Goal: Task Accomplishment & Management: Complete application form

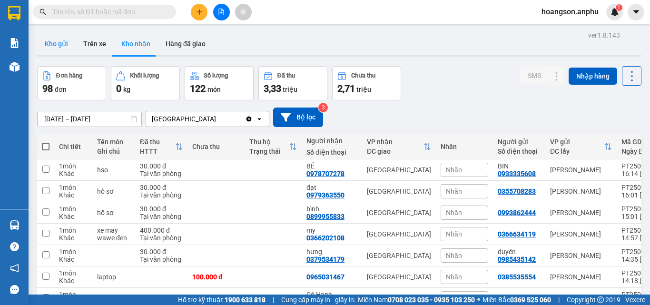
click at [46, 53] on button "Kho gửi" at bounding box center [56, 43] width 39 height 23
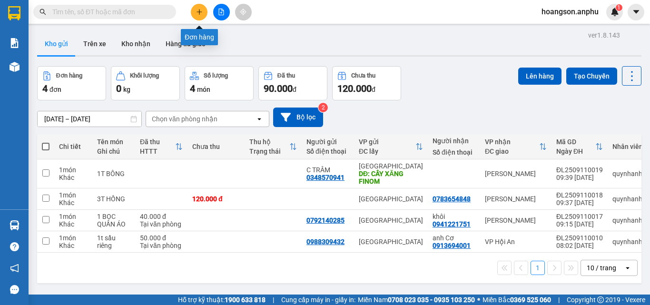
click at [197, 4] on button at bounding box center [199, 12] width 17 height 17
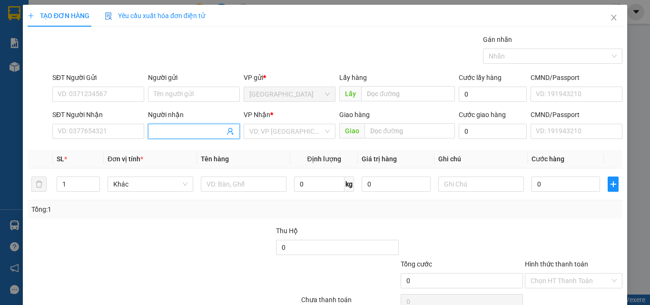
click at [204, 125] on span at bounding box center [194, 131] width 92 height 15
click at [202, 131] on input "Người nhận" at bounding box center [189, 131] width 71 height 10
click at [79, 133] on input "SĐT Người Nhận" at bounding box center [98, 131] width 92 height 15
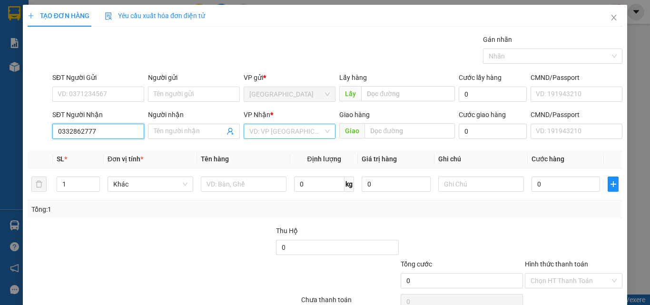
type input "0332862777"
click at [268, 130] on input "search" at bounding box center [286, 131] width 74 height 14
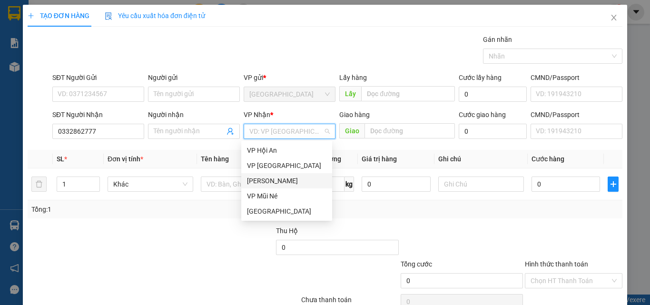
click at [269, 177] on div "[PERSON_NAME]" at bounding box center [286, 181] width 79 height 10
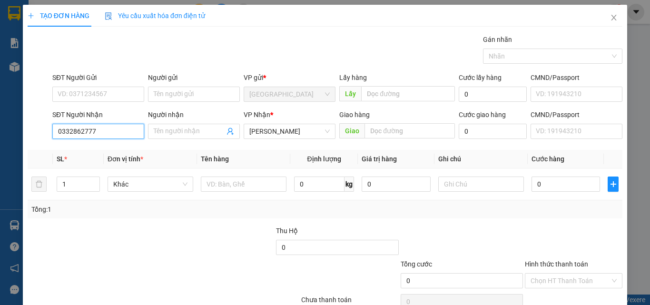
drag, startPoint x: 118, startPoint y: 132, endPoint x: 55, endPoint y: 121, distance: 64.3
click at [55, 121] on div "SĐT Người Nhận 0332862777 0332862777" at bounding box center [98, 125] width 92 height 33
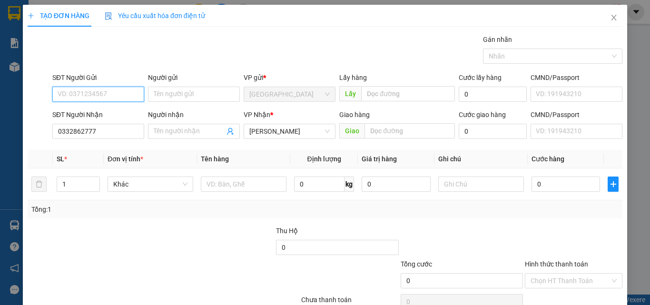
click at [83, 93] on input "SĐT Người Gửi" at bounding box center [98, 94] width 92 height 15
paste input "0332862777"
type input "0332862777"
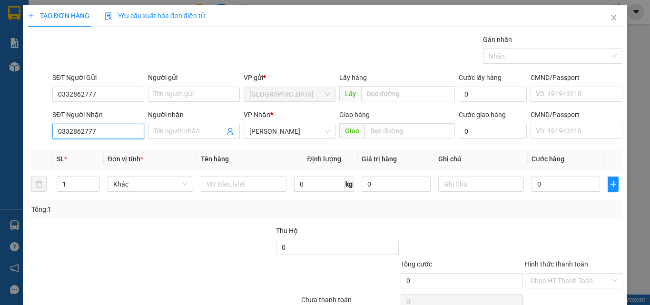
click at [98, 127] on input "0332862777" at bounding box center [98, 131] width 92 height 15
drag, startPoint x: 98, startPoint y: 127, endPoint x: 66, endPoint y: 132, distance: 32.7
click at [66, 132] on input "0332862777" at bounding box center [98, 131] width 92 height 15
click at [91, 150] on div "0376011954" at bounding box center [97, 150] width 79 height 10
type input "0376011954"
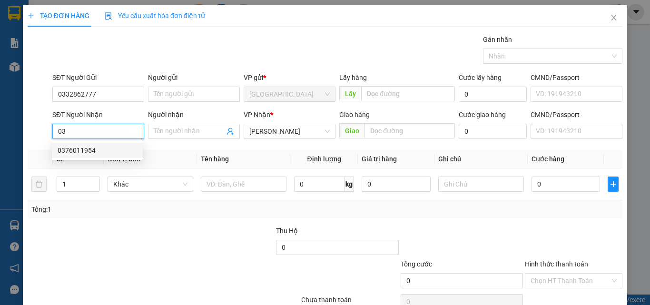
type input "ngã 3 Sông luỹ"
type input "30.000"
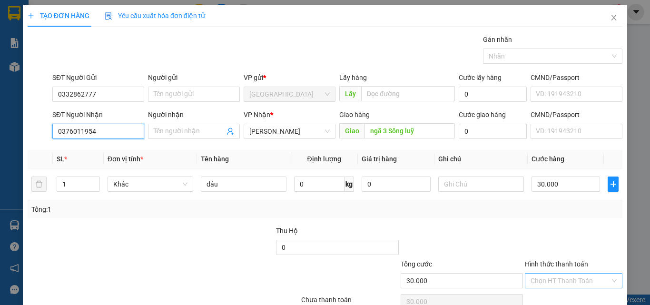
type input "0376011954"
click at [559, 282] on input "Hình thức thanh toán" at bounding box center [569, 281] width 79 height 14
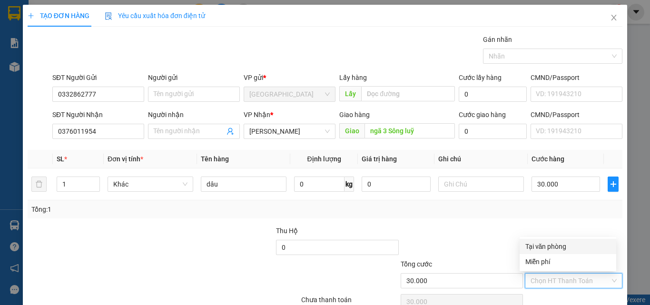
click at [552, 248] on div "Tại văn phòng" at bounding box center [567, 246] width 85 height 10
type input "0"
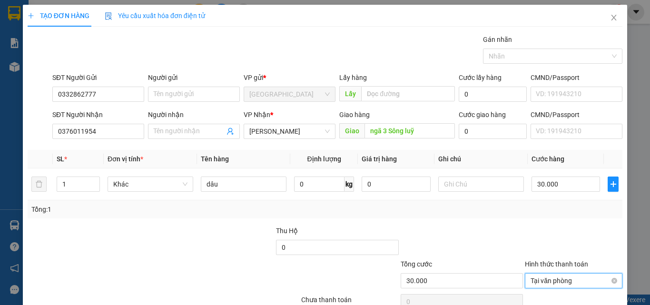
scroll to position [47, 0]
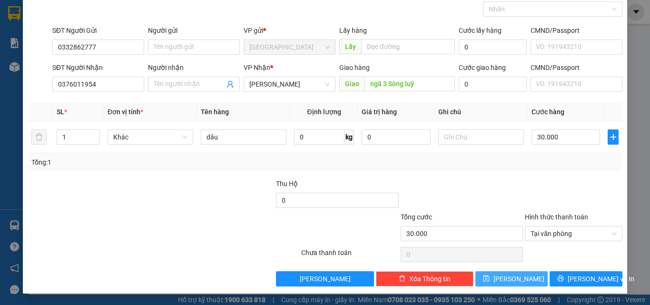
click at [526, 275] on button "Lưu" at bounding box center [511, 278] width 73 height 15
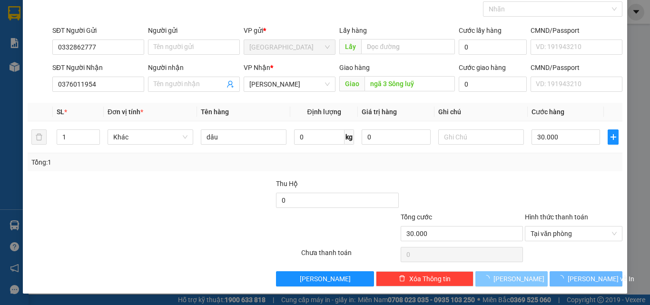
type input "0"
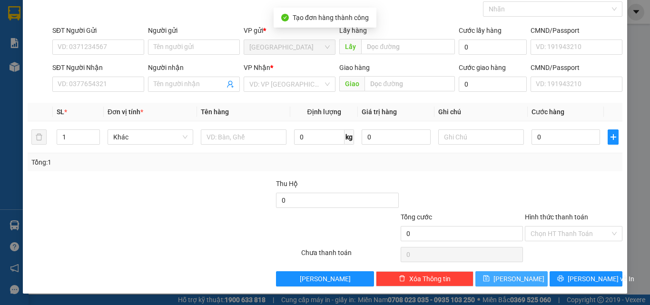
scroll to position [0, 0]
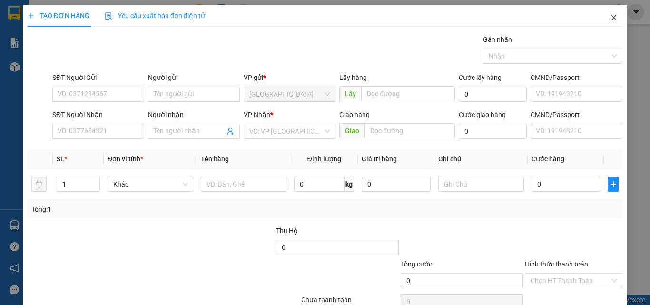
click at [610, 20] on icon "close" at bounding box center [614, 18] width 8 height 8
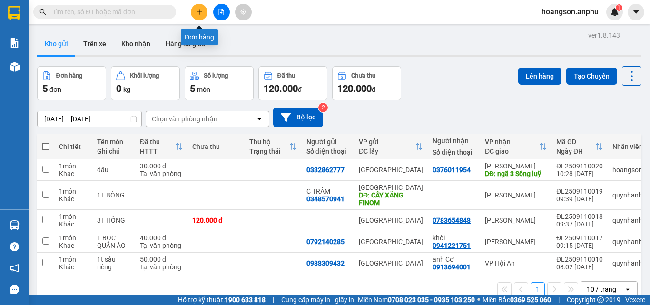
click at [195, 17] on button at bounding box center [199, 12] width 17 height 17
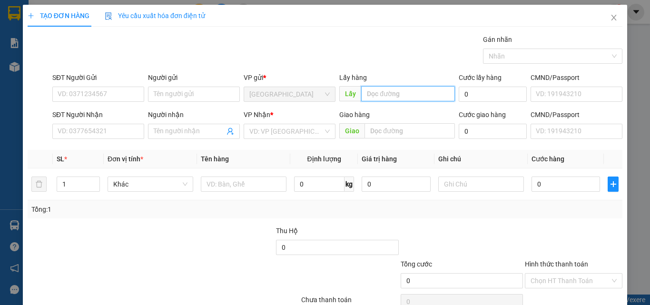
click at [403, 98] on input "text" at bounding box center [408, 93] width 94 height 15
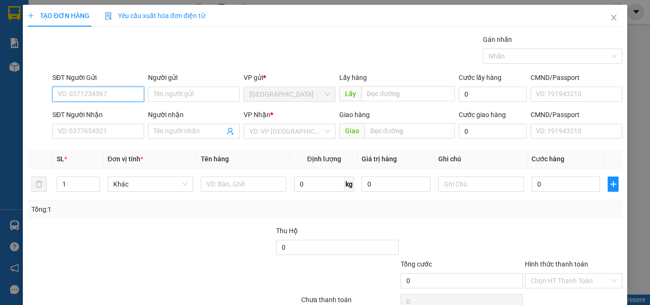
click at [84, 99] on input "SĐT Người Gửi" at bounding box center [98, 94] width 92 height 15
click at [100, 114] on div "0963717751" at bounding box center [97, 113] width 79 height 10
type input "0963717751"
type input "Thành Bưởi Đức Trọng"
type input "Phú Long"
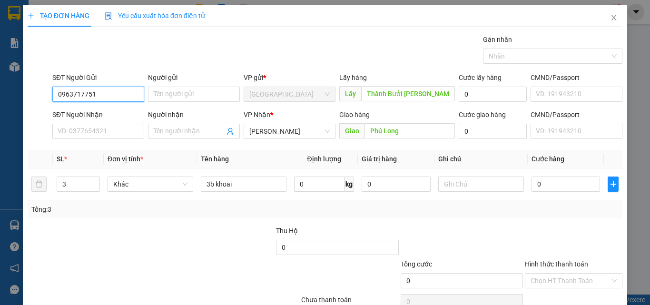
scroll to position [47, 0]
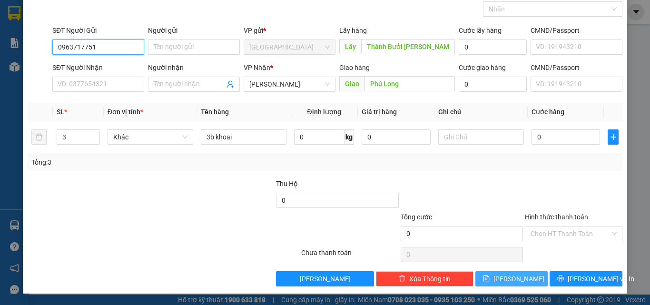
type input "0963717751"
click at [515, 276] on span "Lưu" at bounding box center [518, 279] width 51 height 10
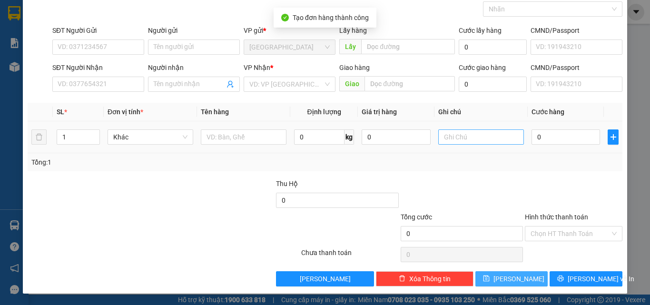
scroll to position [0, 0]
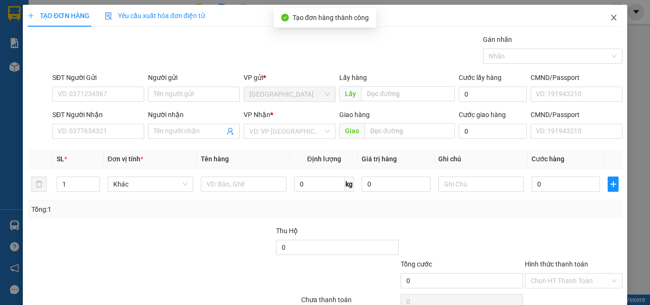
click at [610, 19] on icon "close" at bounding box center [614, 18] width 8 height 8
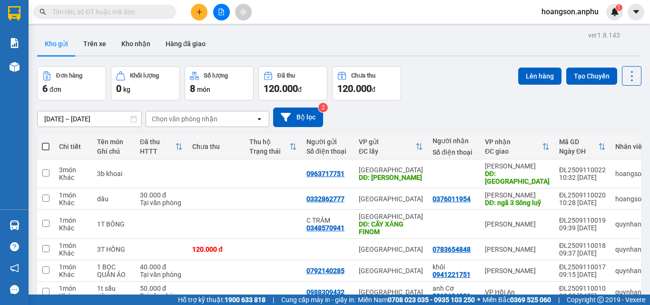
scroll to position [48, 0]
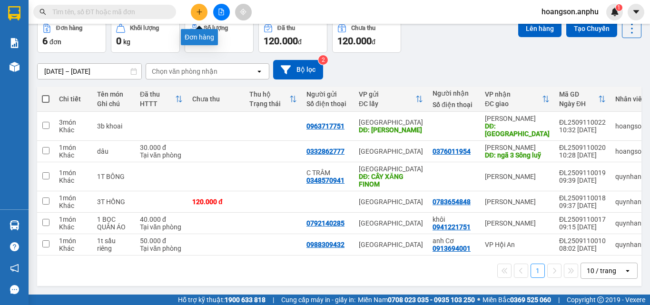
click at [202, 13] on icon "plus" at bounding box center [199, 12] width 7 height 7
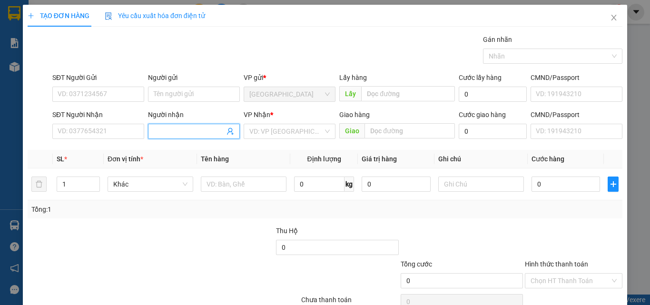
click at [186, 128] on input "Người nhận" at bounding box center [189, 131] width 71 height 10
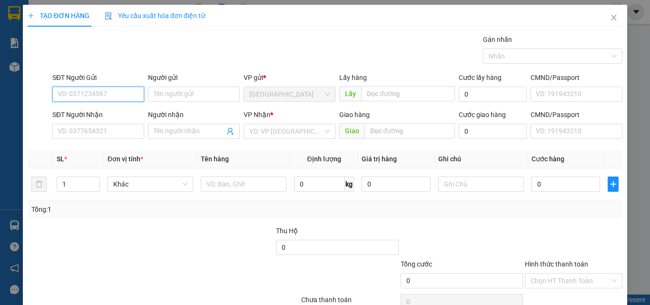
click at [108, 95] on input "SĐT Người Gửi" at bounding box center [98, 94] width 92 height 15
type input "0919653777"
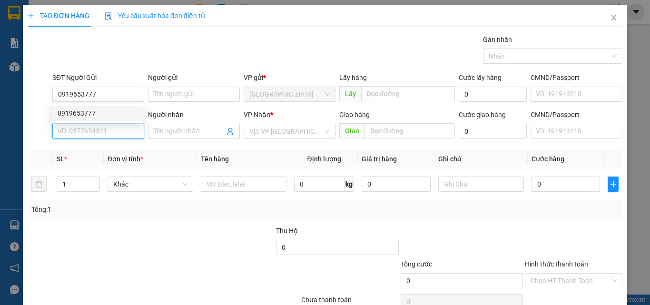
click at [100, 131] on input "SĐT Người Nhận" at bounding box center [98, 131] width 92 height 15
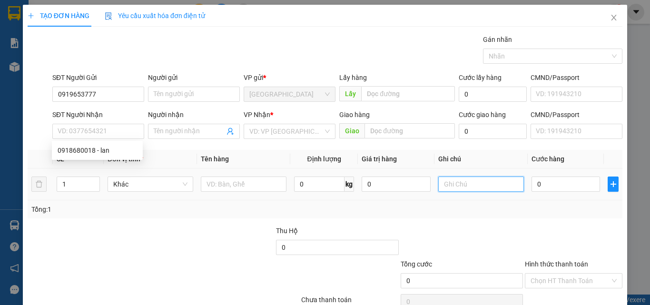
click at [472, 186] on input "text" at bounding box center [481, 184] width 86 height 15
type input "chuối chín"
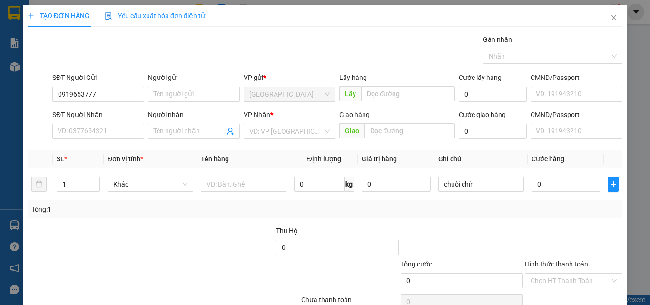
click at [471, 220] on div "Transit Pickup Surcharge Ids Transit Deliver Surcharge Ids Transit Deliver Surc…" at bounding box center [325, 183] width 595 height 299
click at [108, 129] on input "SĐT Người Nhận" at bounding box center [98, 131] width 92 height 15
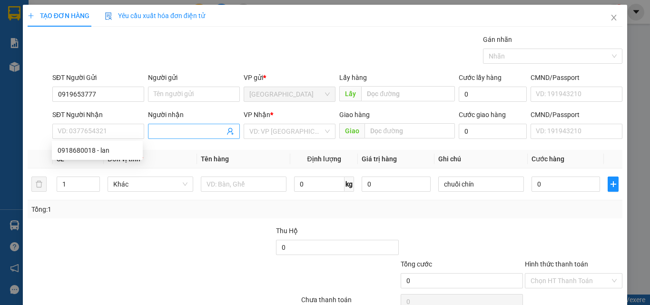
click at [200, 137] on span at bounding box center [194, 131] width 92 height 15
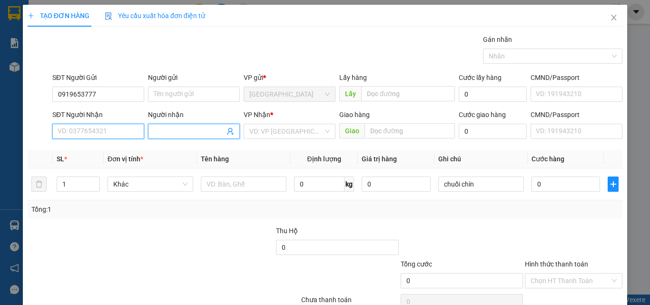
click at [114, 134] on input "SĐT Người Nhận" at bounding box center [98, 131] width 92 height 15
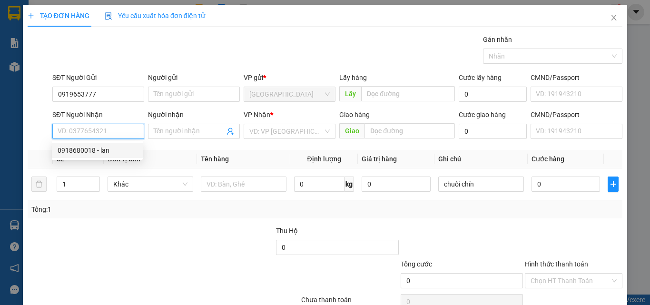
click at [107, 150] on div "0918680018 - lan" at bounding box center [97, 150] width 79 height 10
type input "0918680018"
type input "lan"
type input "40.000"
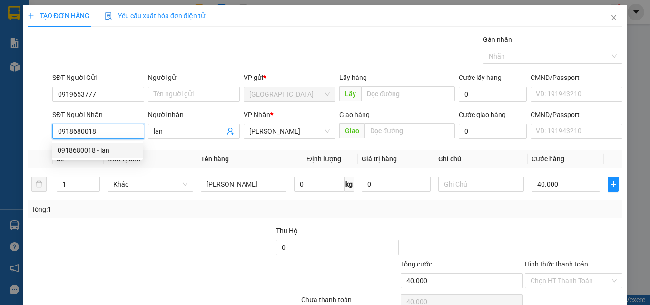
drag, startPoint x: 103, startPoint y: 132, endPoint x: 55, endPoint y: 128, distance: 47.7
click at [55, 128] on input "0918680018" at bounding box center [98, 131] width 92 height 15
drag, startPoint x: 312, startPoint y: 149, endPoint x: 429, endPoint y: 150, distance: 117.5
click at [311, 149] on div "Transit Pickup Surcharge Ids Transit Deliver Surcharge Ids Transit Deliver Surc…" at bounding box center [325, 183] width 595 height 299
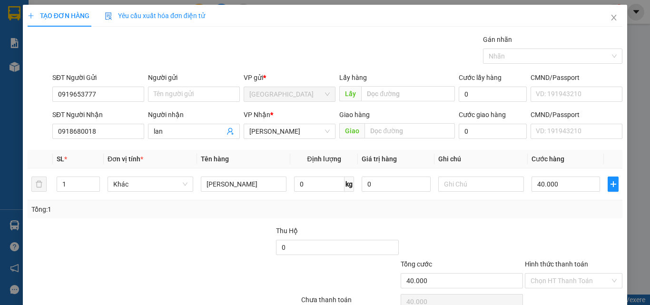
scroll to position [47, 0]
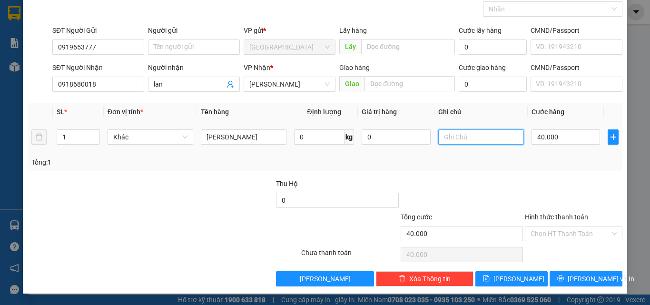
click at [458, 134] on input "text" at bounding box center [481, 136] width 86 height 15
click at [484, 179] on div at bounding box center [462, 194] width 124 height 33
click at [481, 135] on input "chuối chín" at bounding box center [481, 136] width 86 height 15
type input "chuối chín đừng đè"
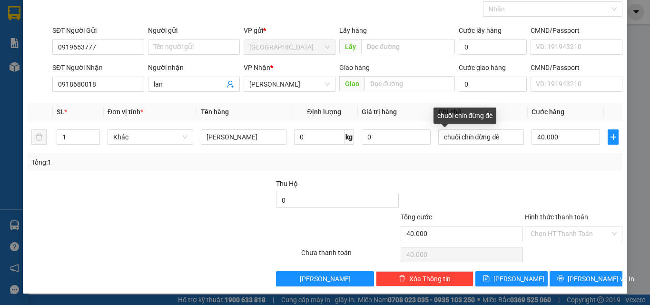
click at [526, 203] on div at bounding box center [573, 194] width 99 height 33
click at [557, 236] on input "Hình thức thanh toán" at bounding box center [569, 233] width 79 height 14
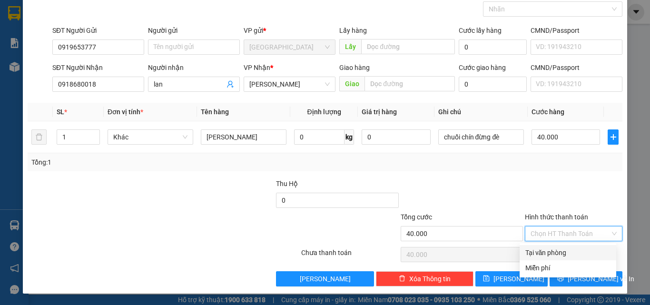
click at [549, 251] on div "Tại văn phòng" at bounding box center [567, 252] width 85 height 10
type input "0"
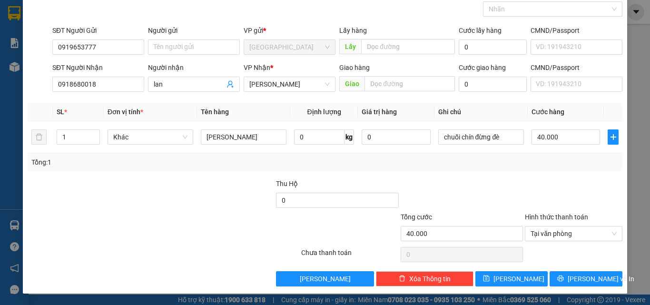
click at [540, 179] on div at bounding box center [573, 194] width 99 height 33
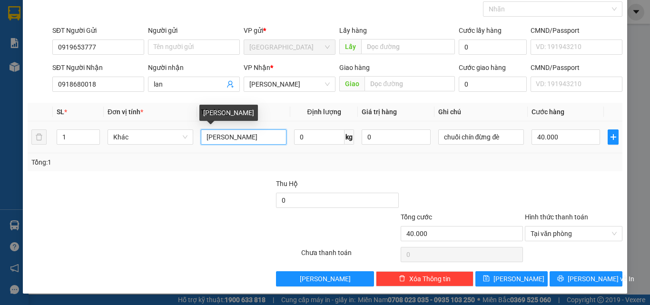
click at [256, 139] on input "thùng rau" at bounding box center [244, 136] width 86 height 15
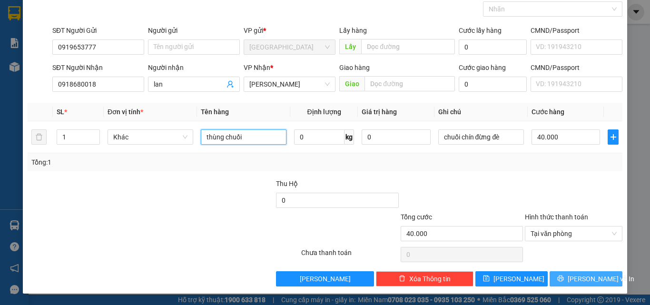
type input "thùng chuối"
click at [556, 276] on button "Lưu và In" at bounding box center [586, 278] width 73 height 15
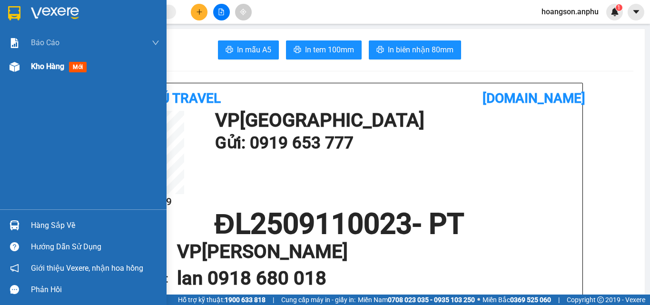
click at [29, 66] on div "Kho hàng mới" at bounding box center [83, 67] width 167 height 24
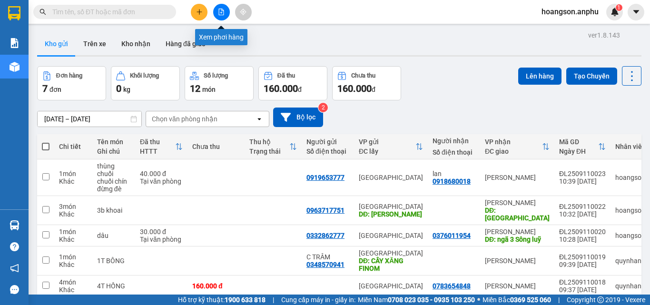
click at [218, 18] on button at bounding box center [221, 12] width 17 height 17
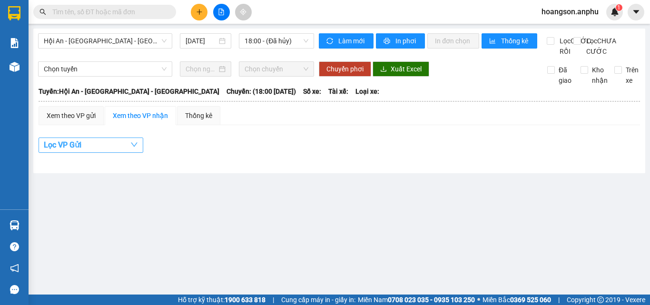
click at [107, 153] on button "Lọc VP Gửi" at bounding box center [91, 144] width 105 height 15
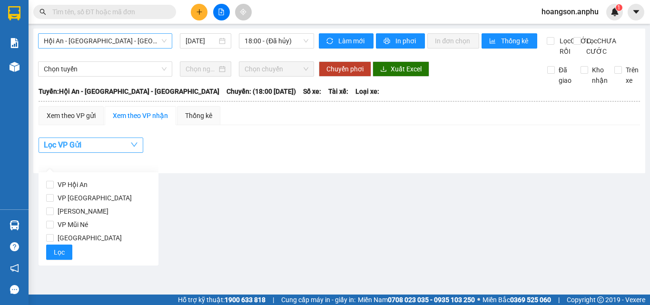
click at [107, 42] on span "Hội An - Nha Trang - Đà Lạt" at bounding box center [105, 41] width 123 height 14
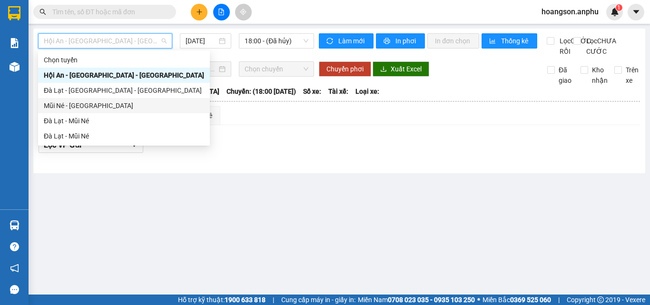
click at [91, 108] on div "Mũi Né - Đà Lạt" at bounding box center [124, 105] width 160 height 10
type input "11/09/2025"
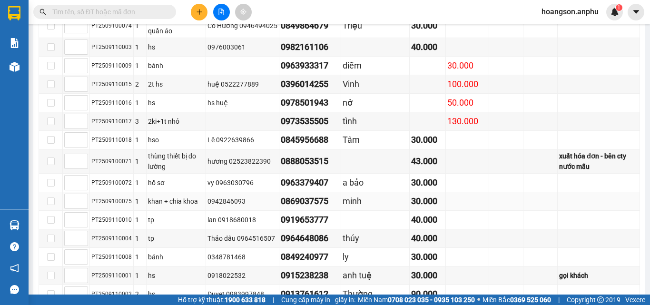
scroll to position [167, 0]
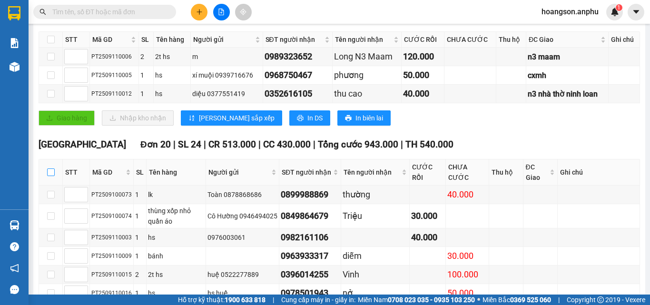
click at [48, 176] on input "checkbox" at bounding box center [51, 172] width 8 height 8
checkbox input "true"
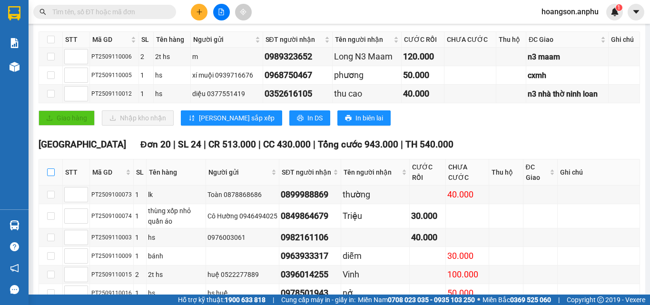
checkbox input "true"
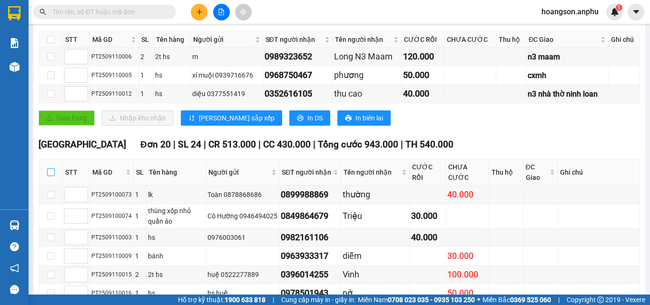
checkbox input "true"
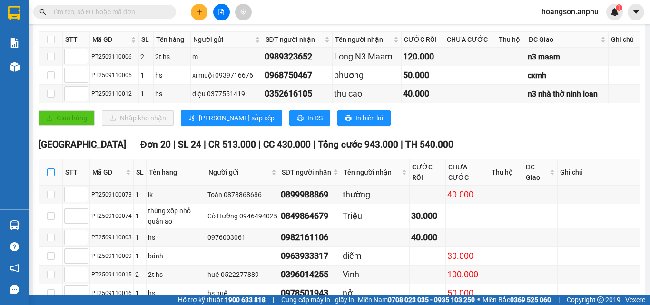
checkbox input "true"
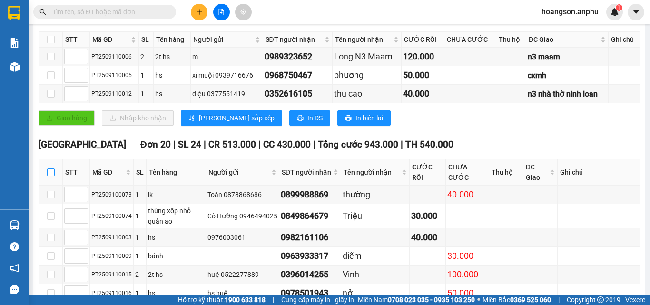
checkbox input "true"
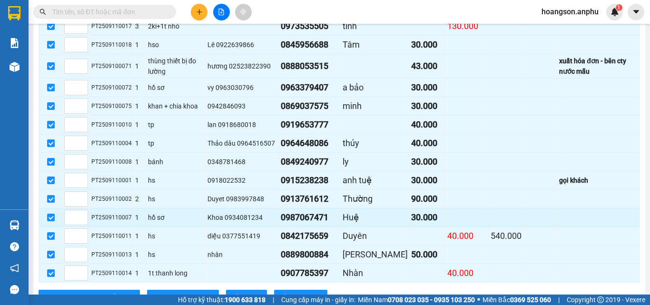
scroll to position [501, 0]
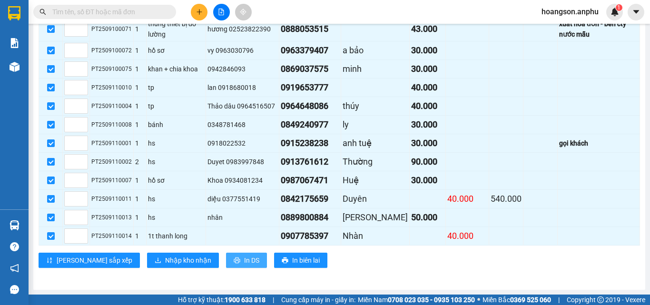
click at [234, 262] on icon "printer" at bounding box center [237, 260] width 6 height 6
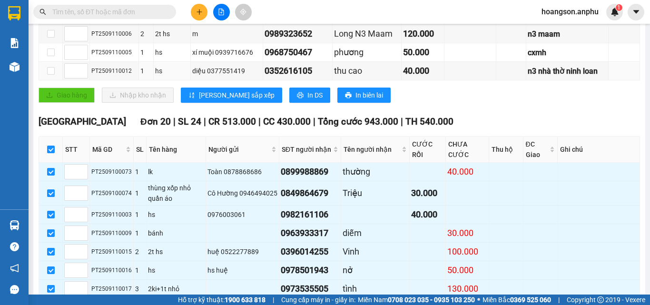
scroll to position [0, 0]
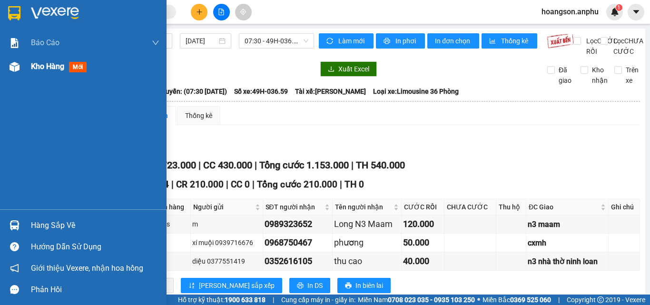
click at [23, 69] on div "Kho hàng mới" at bounding box center [83, 67] width 167 height 24
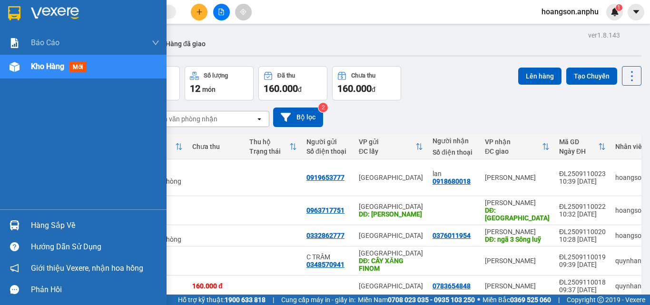
click at [17, 71] on img at bounding box center [15, 67] width 10 height 10
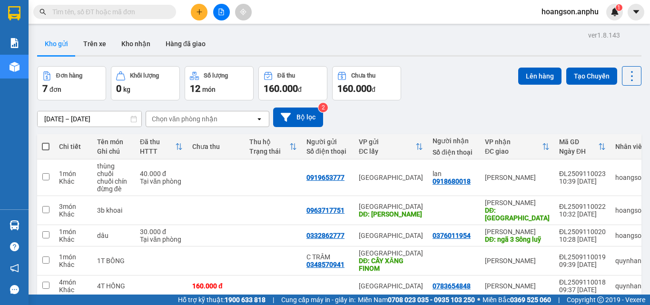
click at [130, 8] on input "text" at bounding box center [108, 12] width 112 height 10
click at [199, 14] on icon "plus" at bounding box center [199, 12] width 7 height 7
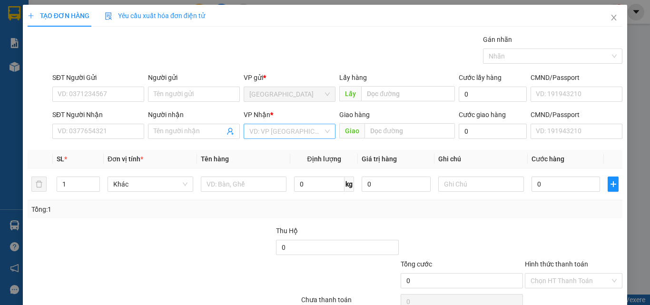
click at [251, 129] on input "search" at bounding box center [286, 131] width 74 height 14
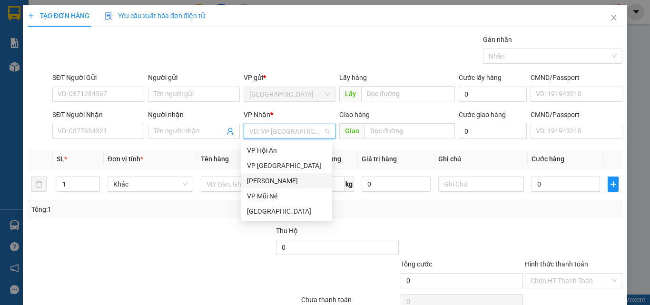
click at [268, 181] on div "[PERSON_NAME]" at bounding box center [286, 181] width 79 height 10
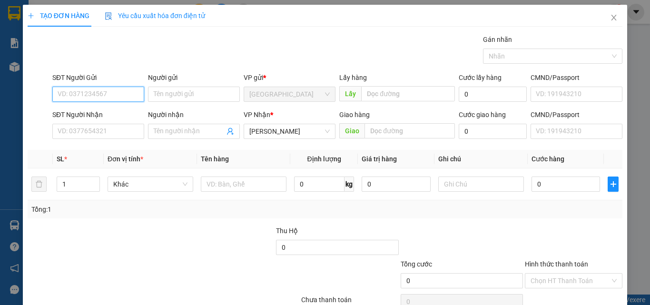
click at [111, 91] on input "SĐT Người Gửi" at bounding box center [98, 94] width 92 height 15
type input "0793825282"
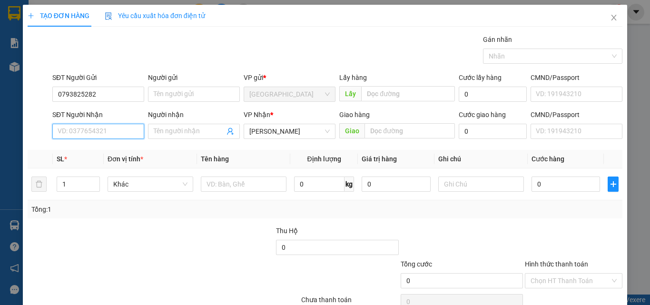
click at [102, 132] on input "SĐT Người Nhận" at bounding box center [98, 131] width 92 height 15
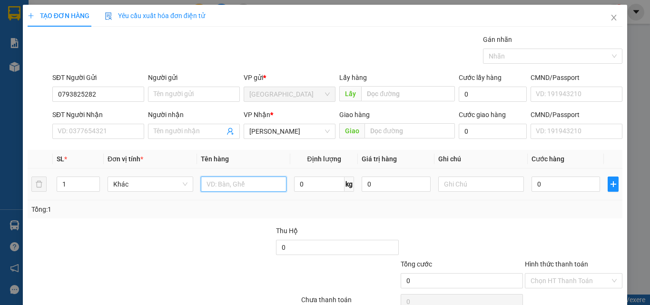
click at [221, 183] on input "text" at bounding box center [244, 184] width 86 height 15
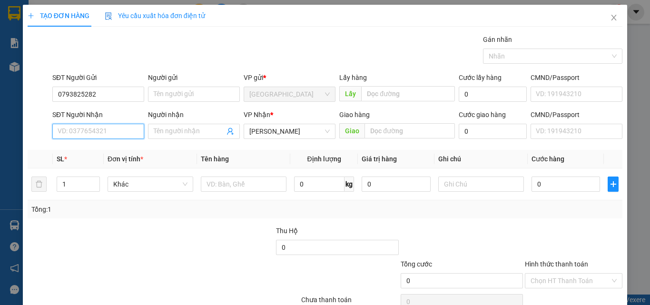
click at [83, 131] on input "SĐT Người Nhận" at bounding box center [98, 131] width 92 height 15
type input "0949978977"
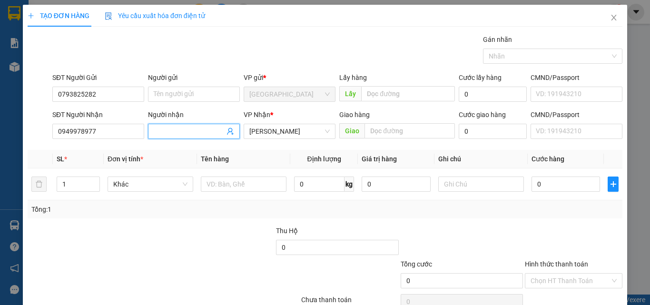
click at [174, 132] on input "Người nhận" at bounding box center [189, 131] width 71 height 10
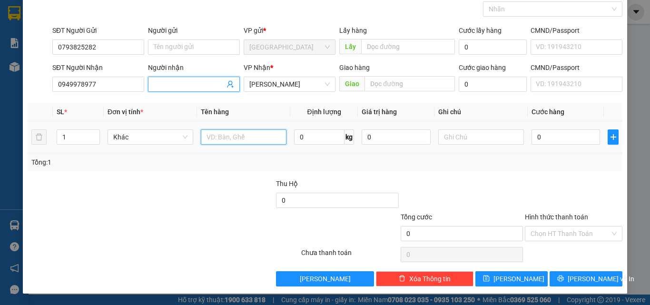
click at [220, 138] on input "text" at bounding box center [244, 136] width 86 height 15
type input "1t đồ ăn"
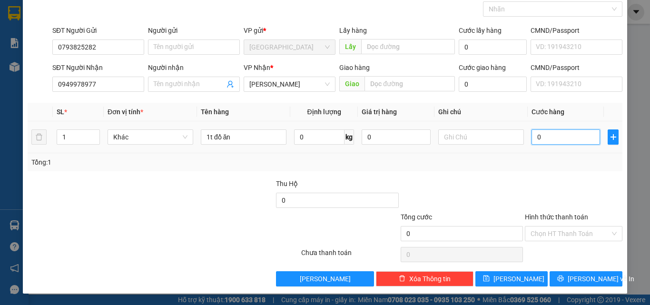
click at [543, 136] on input "0" at bounding box center [565, 136] width 69 height 15
type input "5"
type input "50"
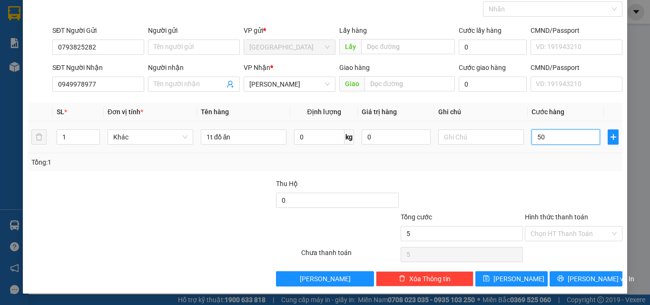
type input "50"
type input "50.000"
click at [550, 235] on input "Hình thức thanh toán" at bounding box center [569, 233] width 79 height 14
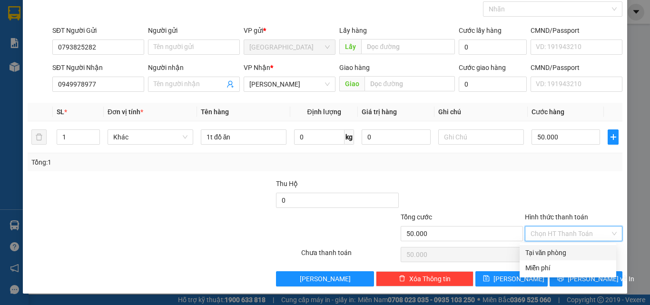
click at [541, 255] on div "Tại văn phòng" at bounding box center [567, 252] width 85 height 10
type input "0"
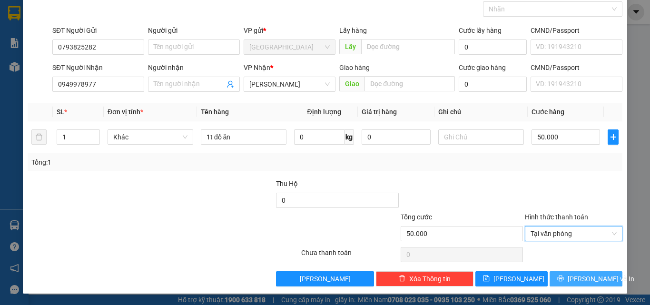
click at [564, 281] on icon "printer" at bounding box center [560, 278] width 7 height 7
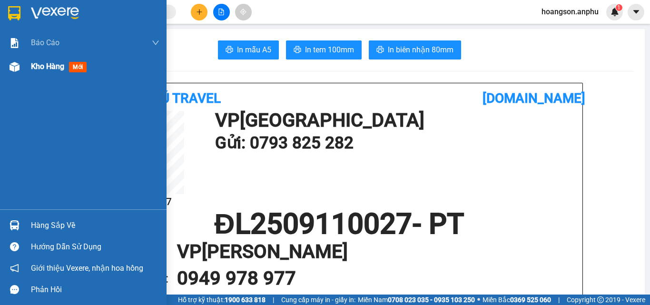
click at [63, 64] on span "Kho hàng" at bounding box center [47, 66] width 33 height 9
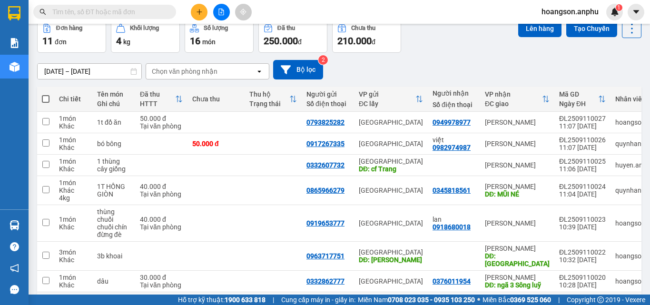
scroll to position [95, 0]
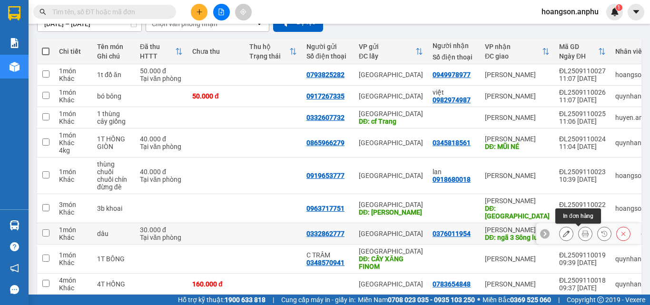
click at [582, 232] on icon at bounding box center [585, 233] width 7 height 7
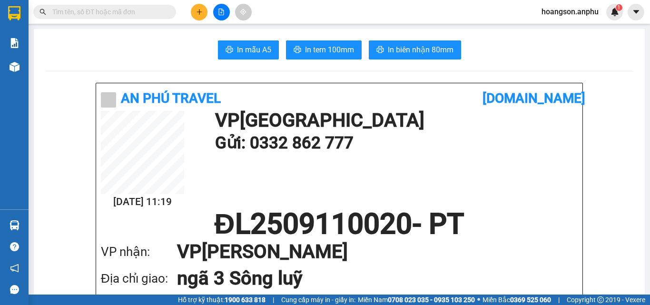
click at [196, 12] on icon "plus" at bounding box center [199, 12] width 7 height 7
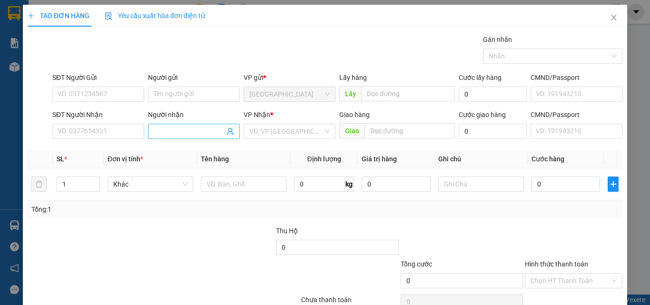
click at [190, 129] on input "Người nhận" at bounding box center [189, 131] width 71 height 10
type input "hằng"
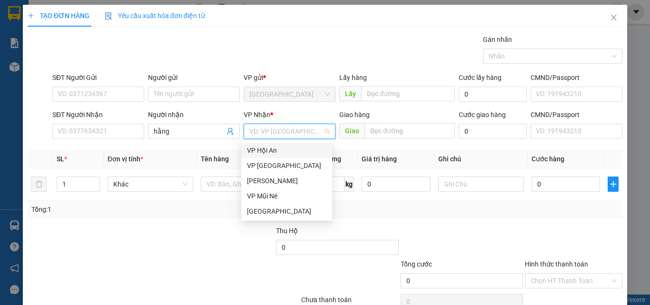
click at [266, 128] on input "search" at bounding box center [286, 131] width 74 height 14
click at [268, 180] on div "[PERSON_NAME]" at bounding box center [286, 181] width 79 height 10
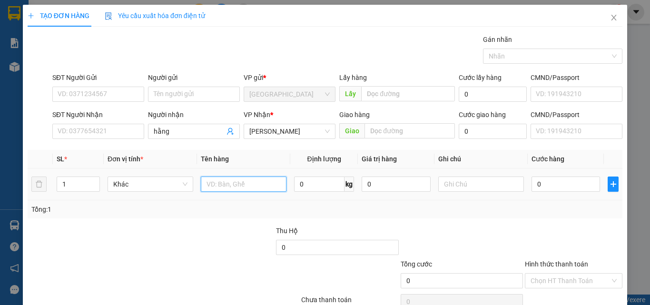
click at [239, 187] on input "text" at bounding box center [244, 184] width 86 height 15
type input "dâu"
click at [313, 186] on input "0" at bounding box center [319, 184] width 50 height 15
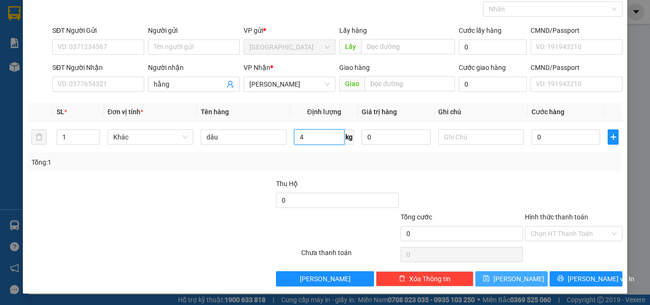
type input "4"
click at [518, 278] on button "Lưu" at bounding box center [511, 278] width 73 height 15
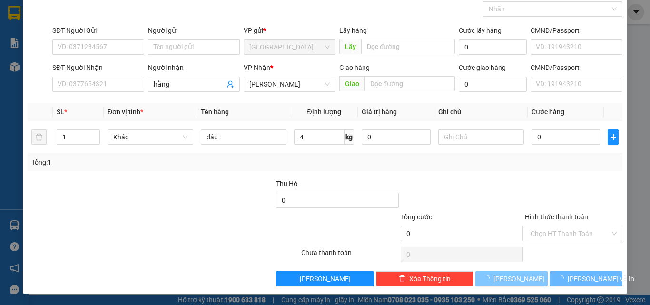
type input "0"
